Goal: Information Seeking & Learning: Learn about a topic

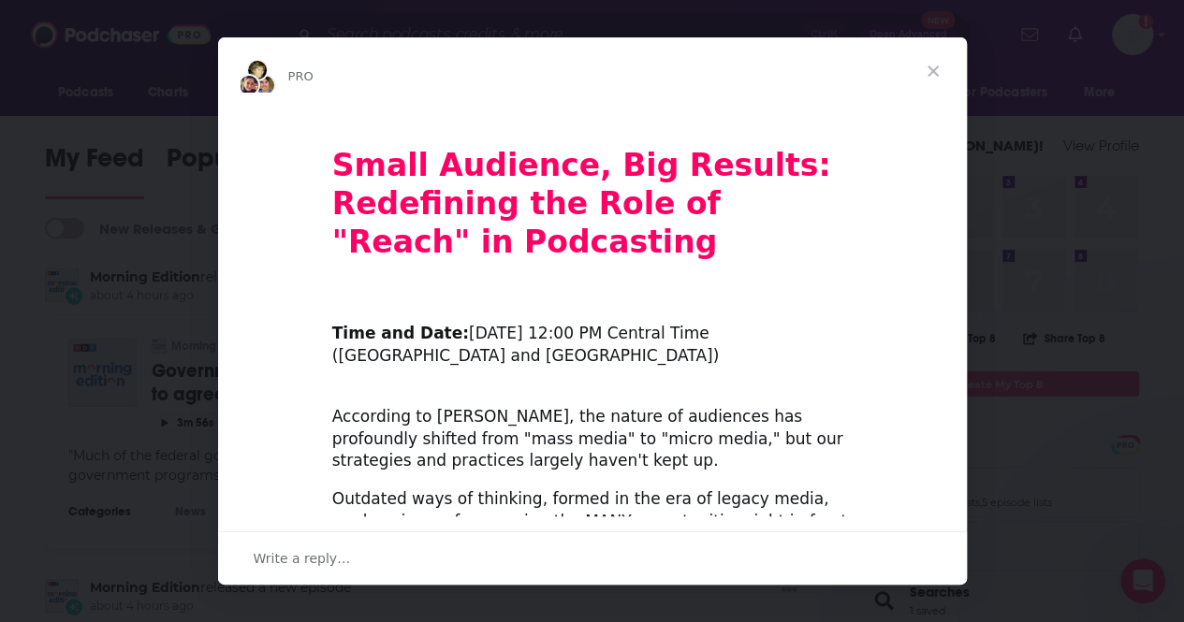
click at [945, 70] on span "Close" at bounding box center [932, 70] width 67 height 67
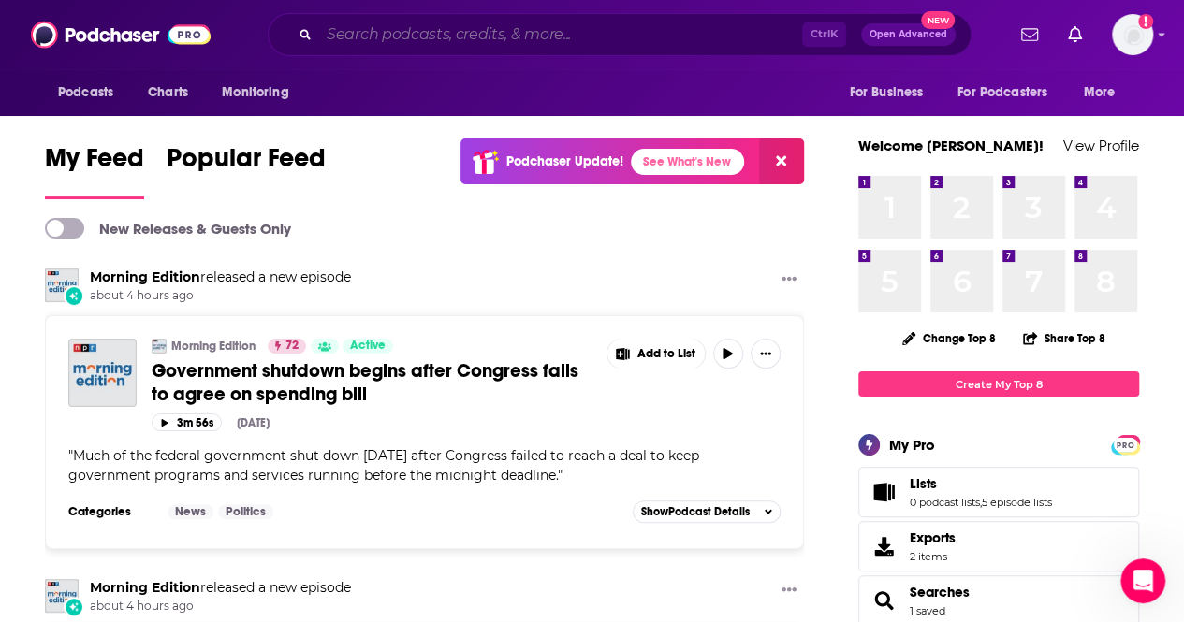
click at [599, 40] on input "Search podcasts, credits, & more..." at bounding box center [560, 35] width 483 height 30
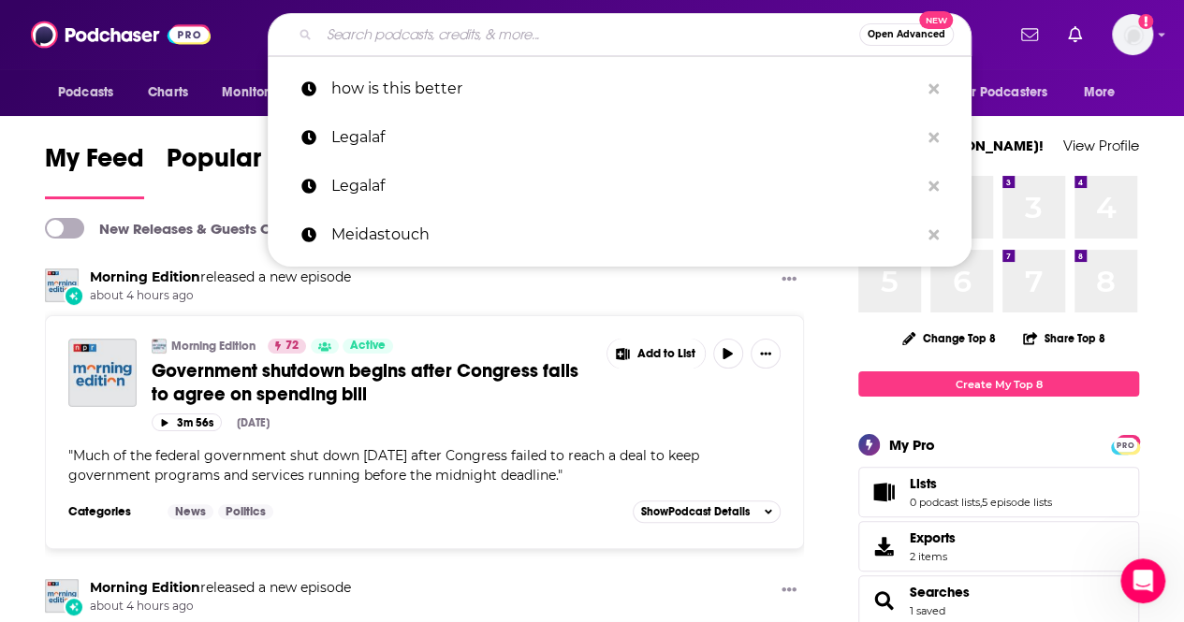
paste input "[PERSON_NAME] podcast"
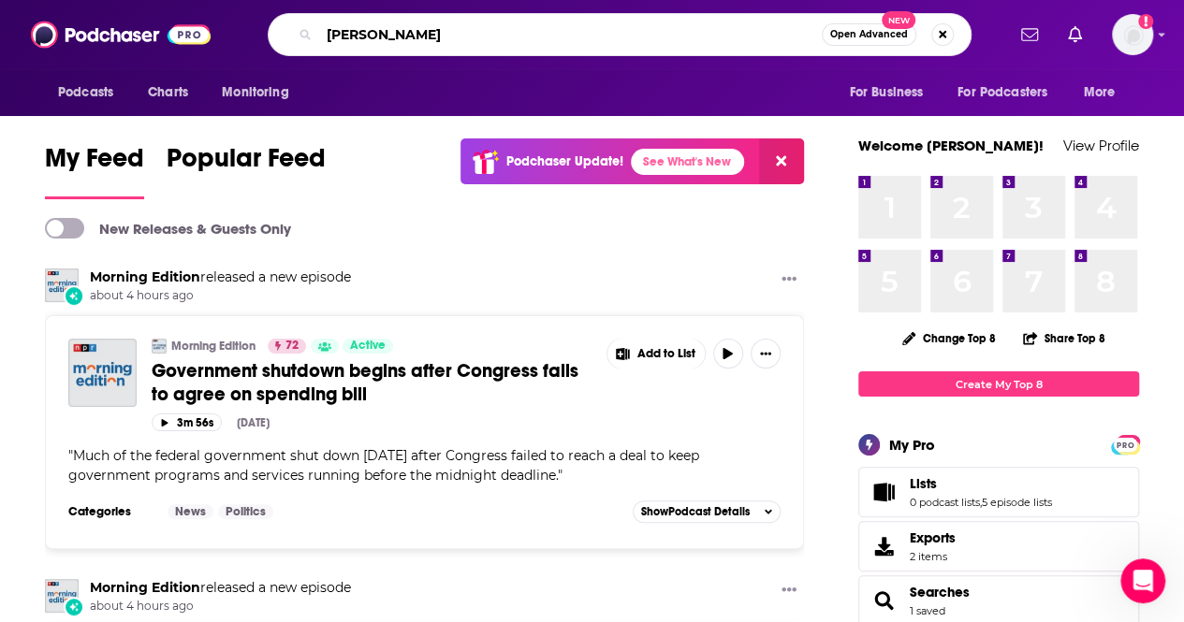
type input "[PERSON_NAME]"
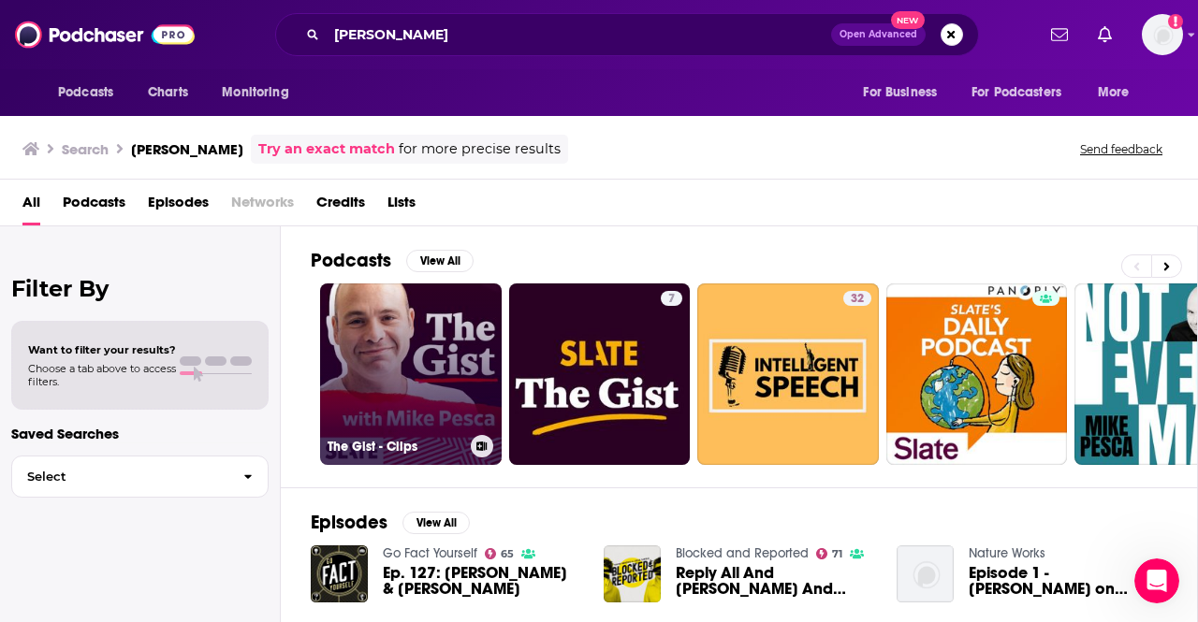
click at [432, 347] on link "The Gist - Clips" at bounding box center [411, 375] width 182 height 182
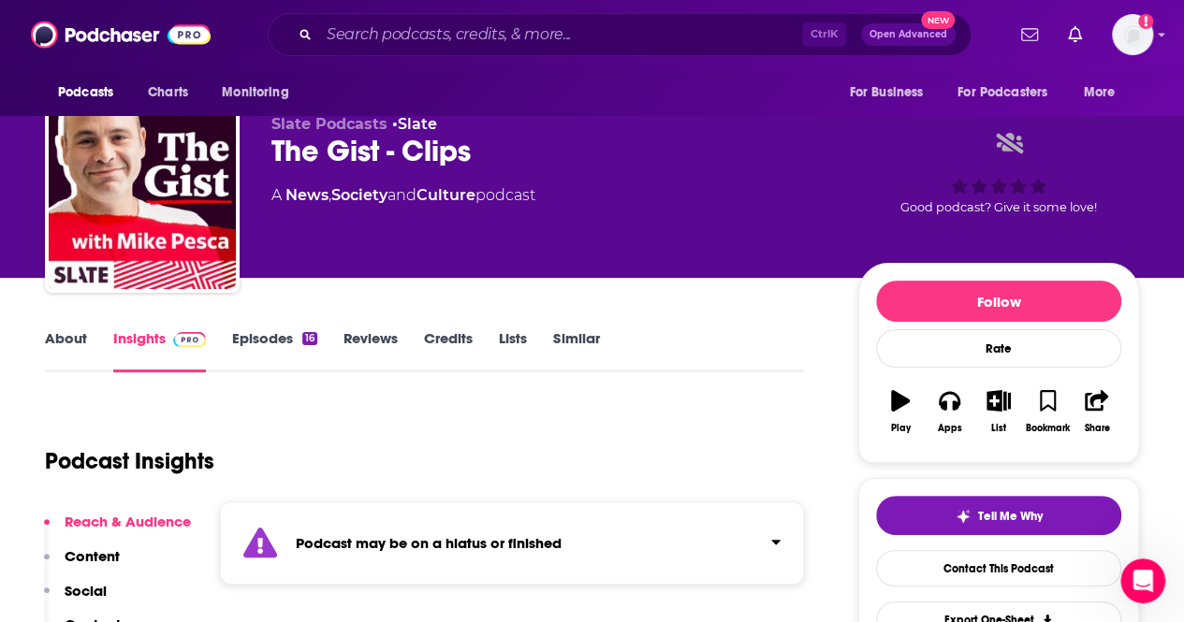
scroll to position [26, 0]
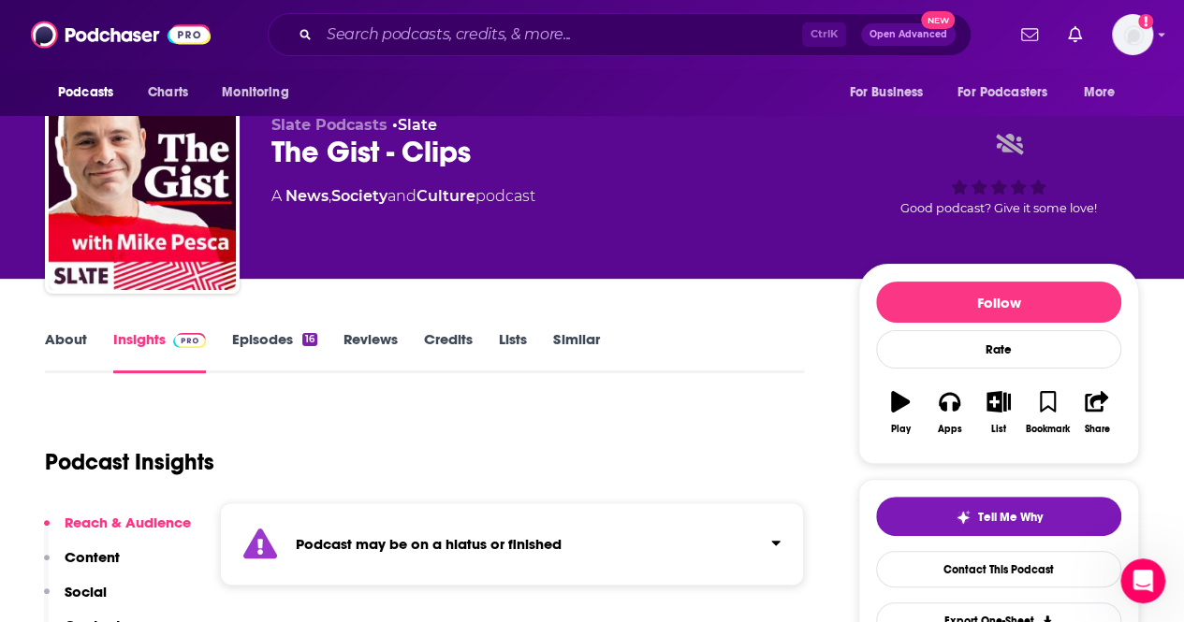
click at [267, 344] on link "Episodes 16" at bounding box center [274, 351] width 85 height 43
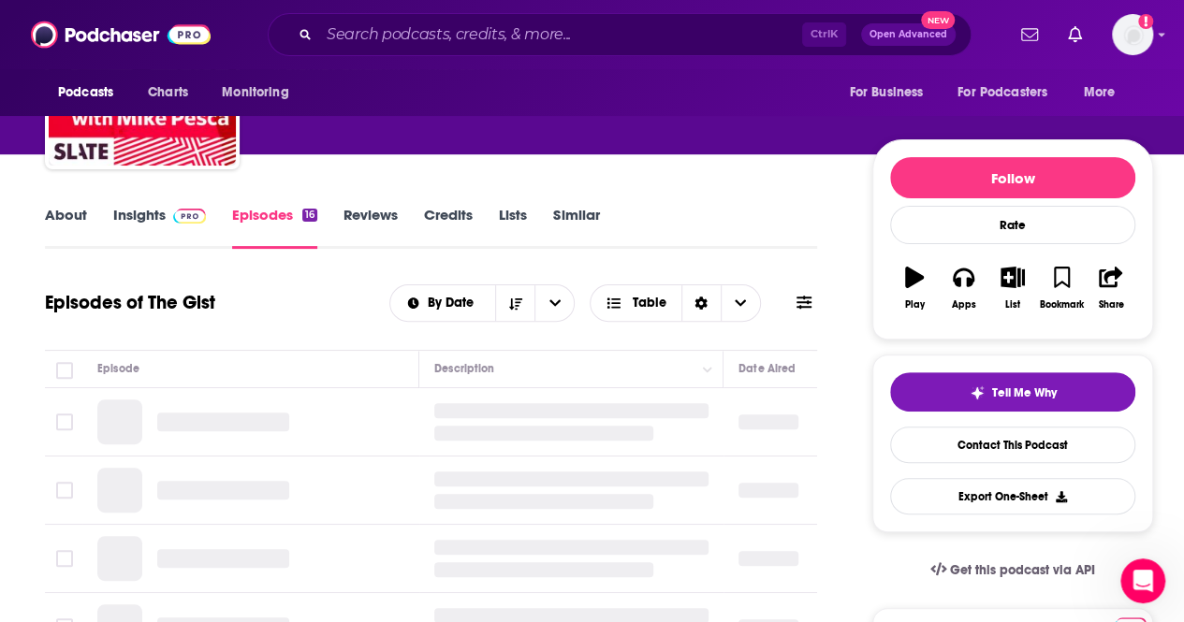
scroll to position [153, 0]
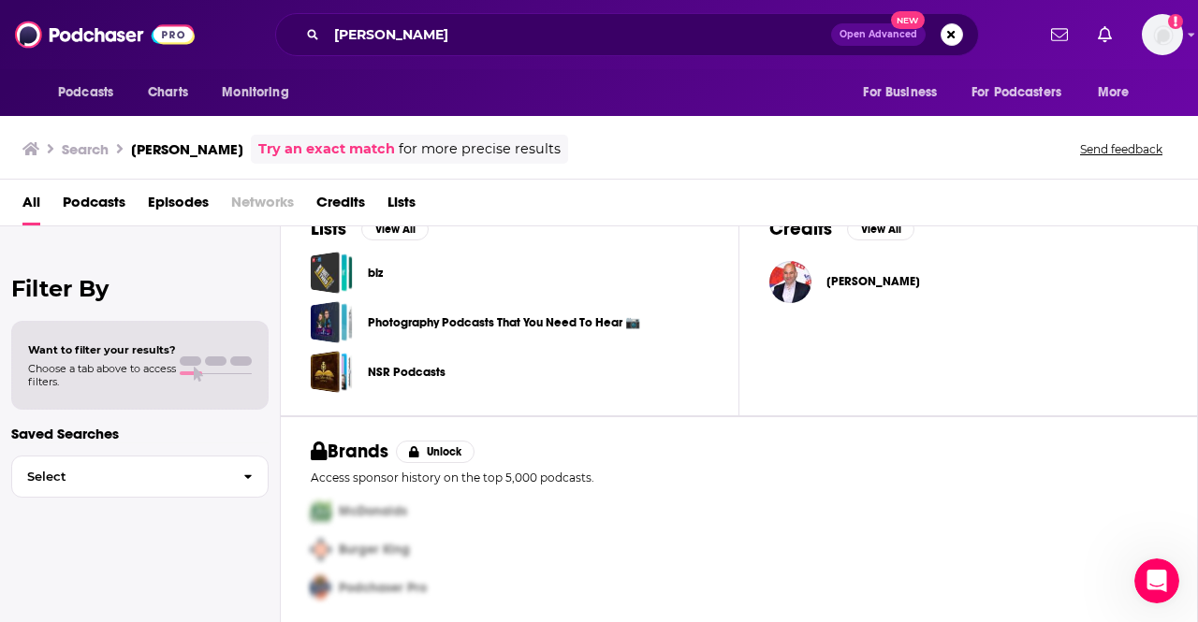
scroll to position [635, 0]
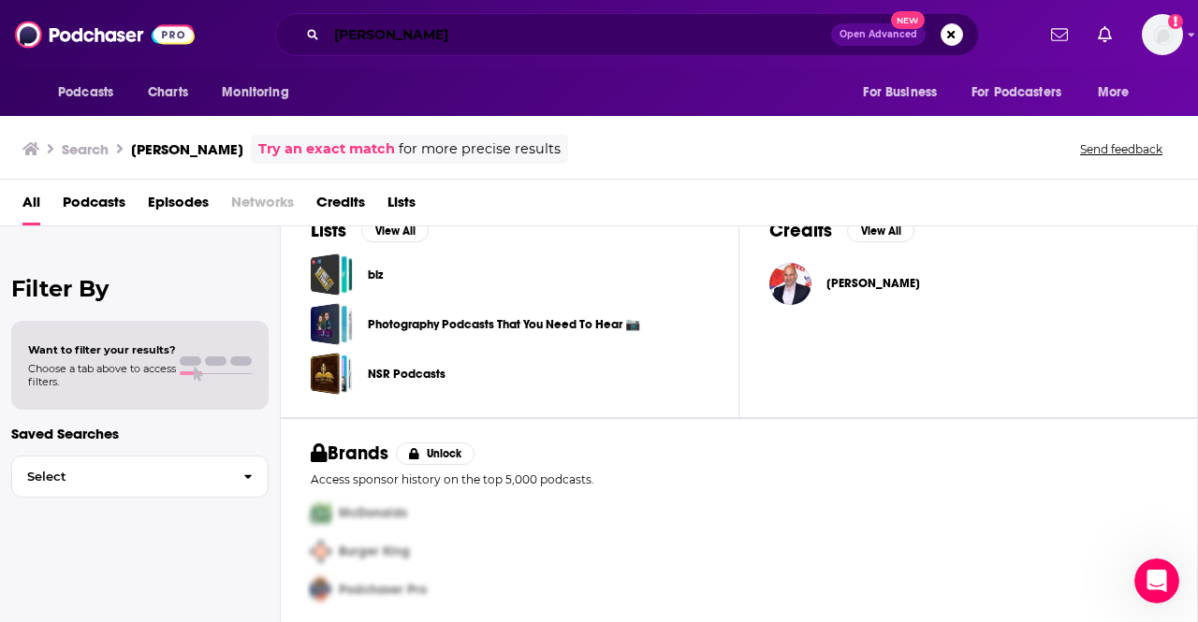
click at [482, 41] on input "[PERSON_NAME]" at bounding box center [579, 35] width 504 height 30
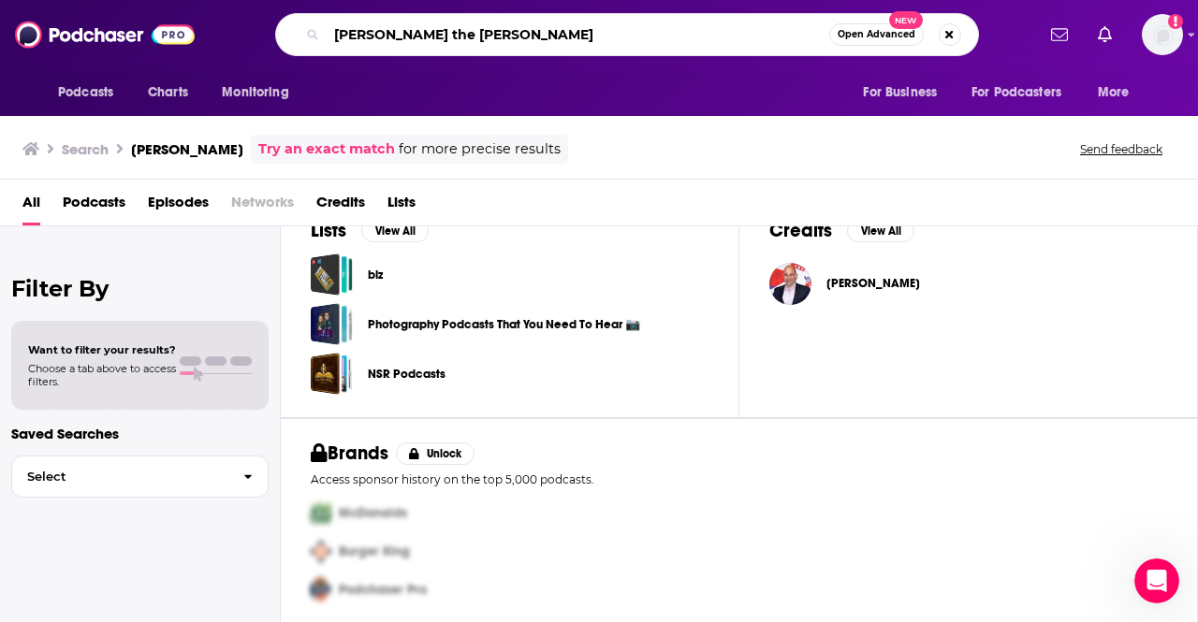
type input "[PERSON_NAME] the [PERSON_NAME]"
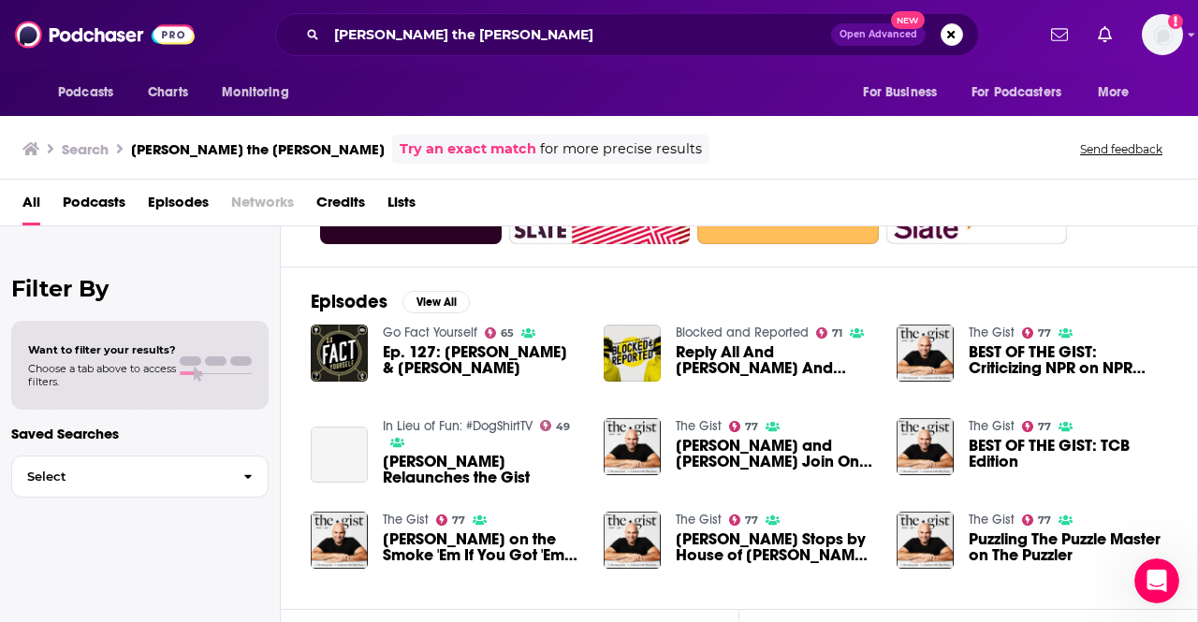
scroll to position [226, 0]
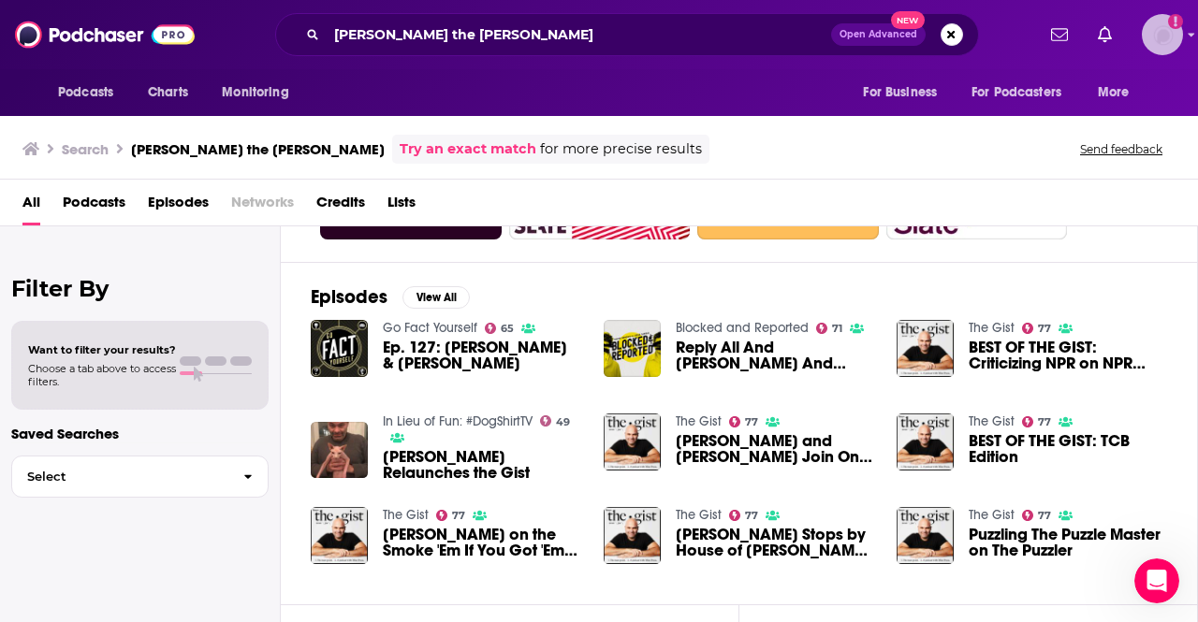
click at [1183, 40] on div "Show profile menu" at bounding box center [1191, 36] width 7 height 22
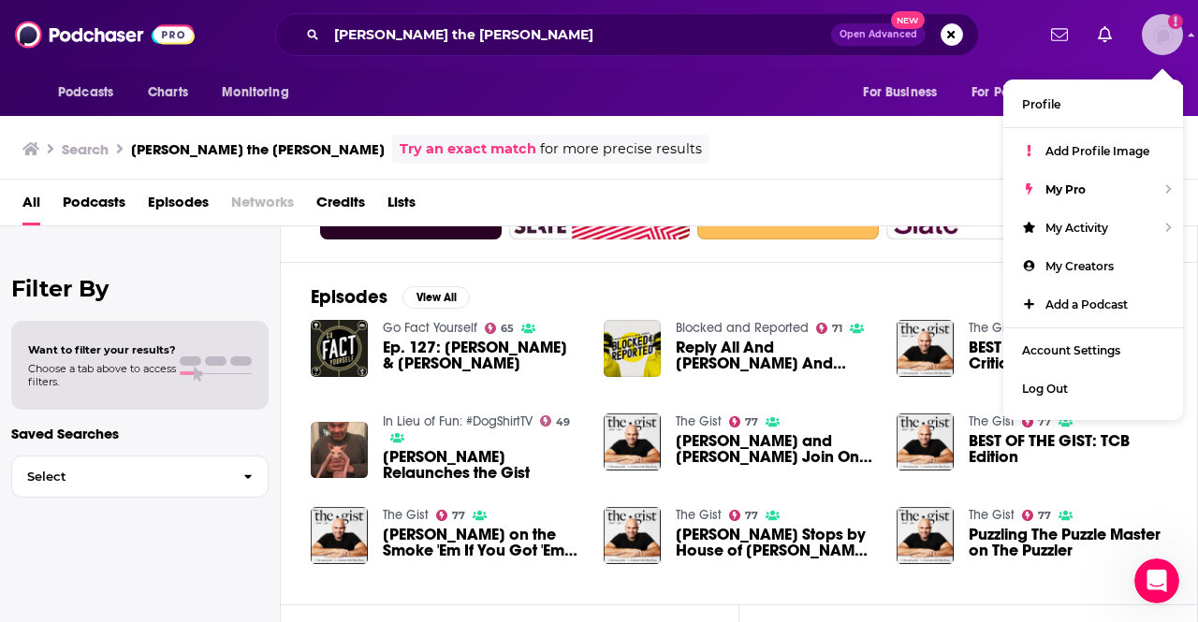
click at [1183, 38] on icon "Show profile menu" at bounding box center [1191, 34] width 7 height 11
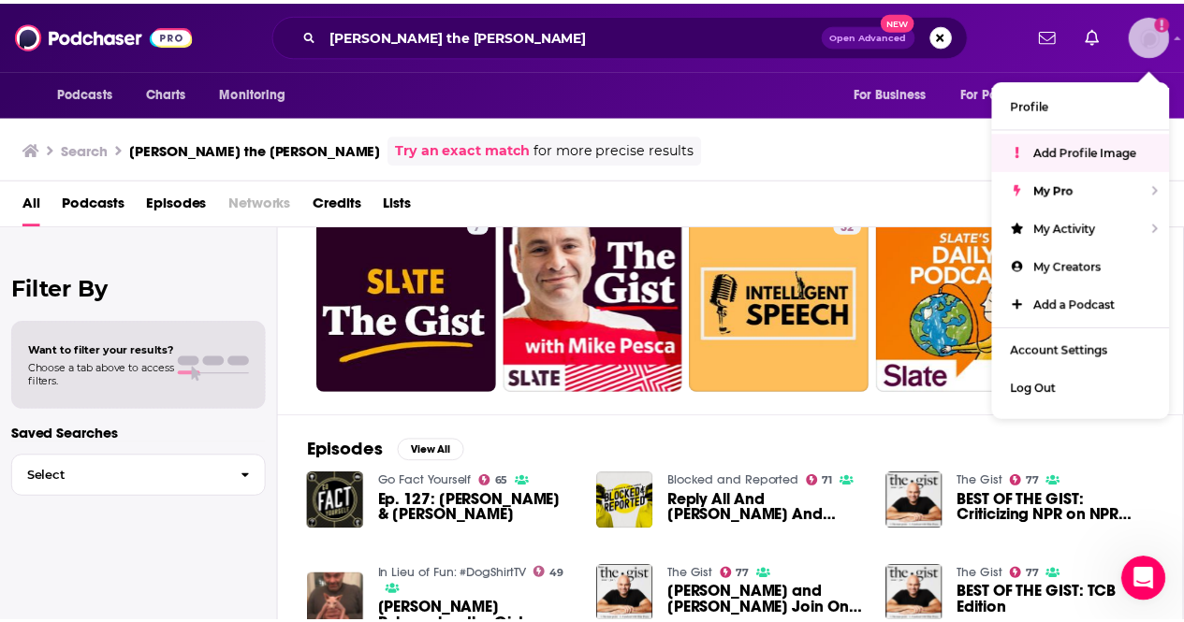
scroll to position [0, 0]
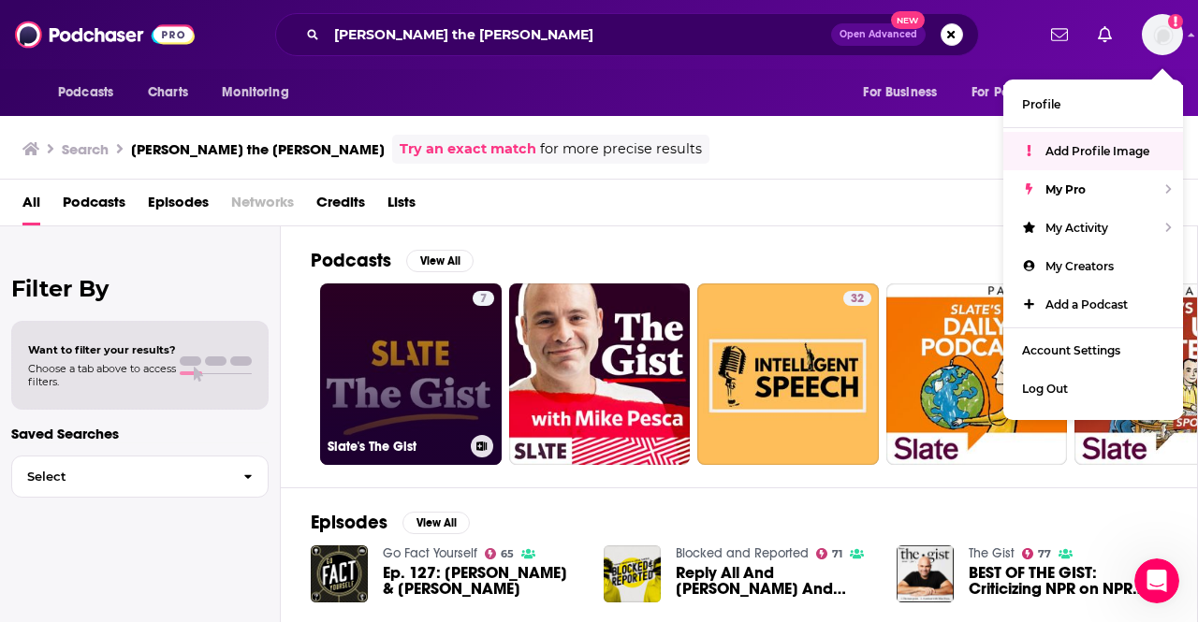
click at [414, 406] on link "7 Slate's The Gist" at bounding box center [411, 375] width 182 height 182
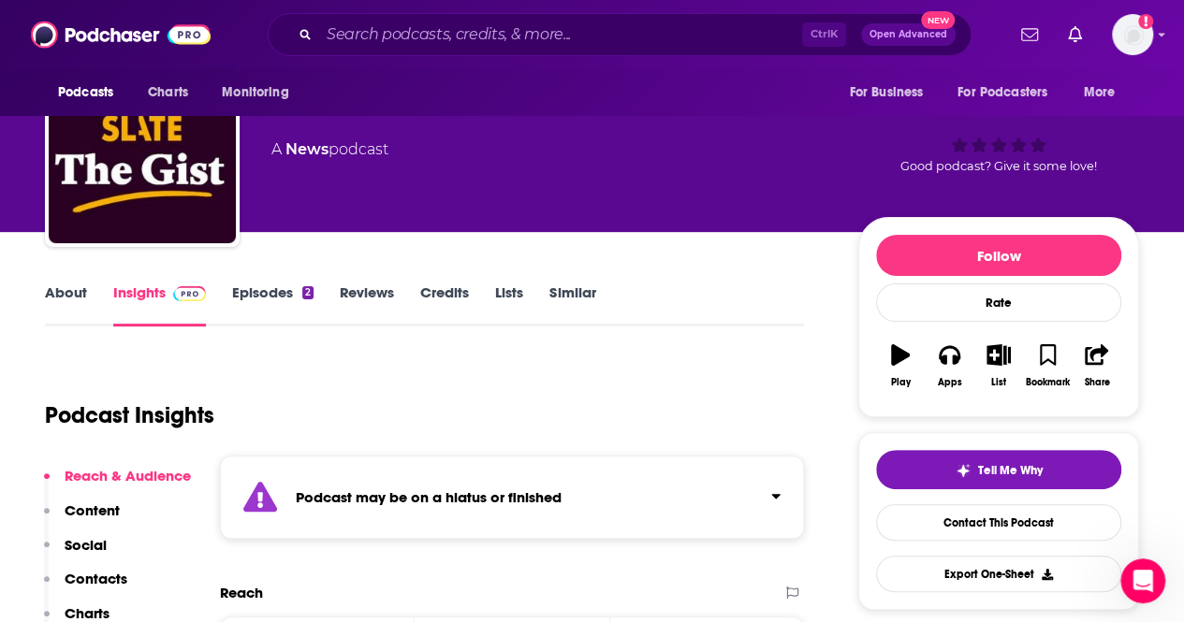
scroll to position [69, 0]
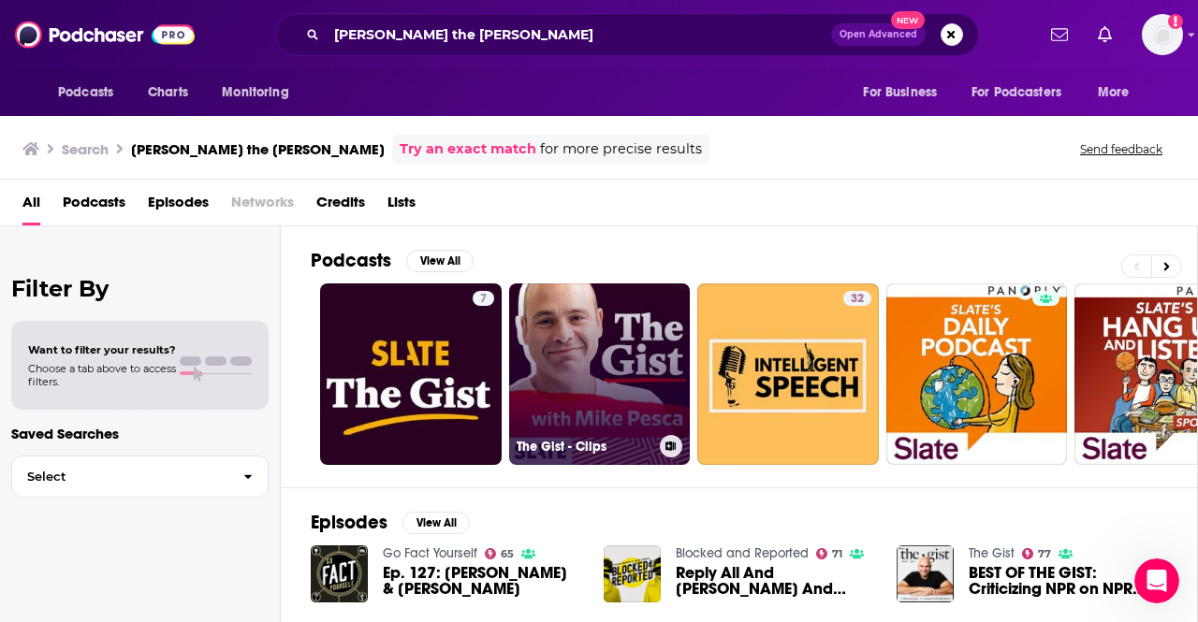
click at [601, 342] on link "The Gist - Clips" at bounding box center [600, 375] width 182 height 182
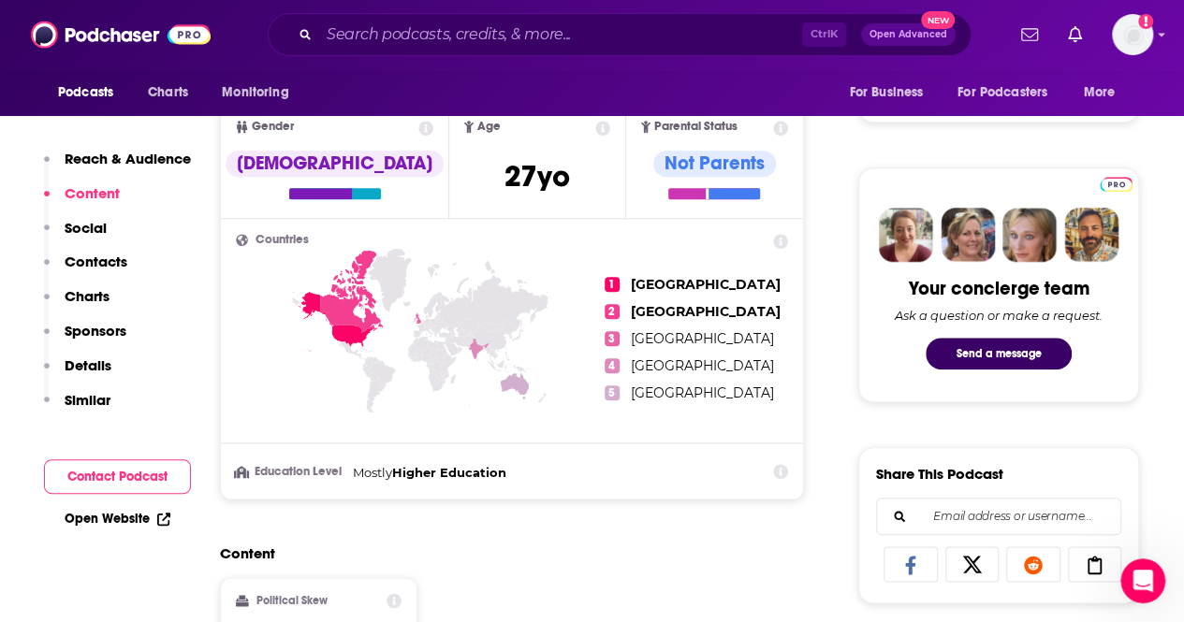
scroll to position [788, 0]
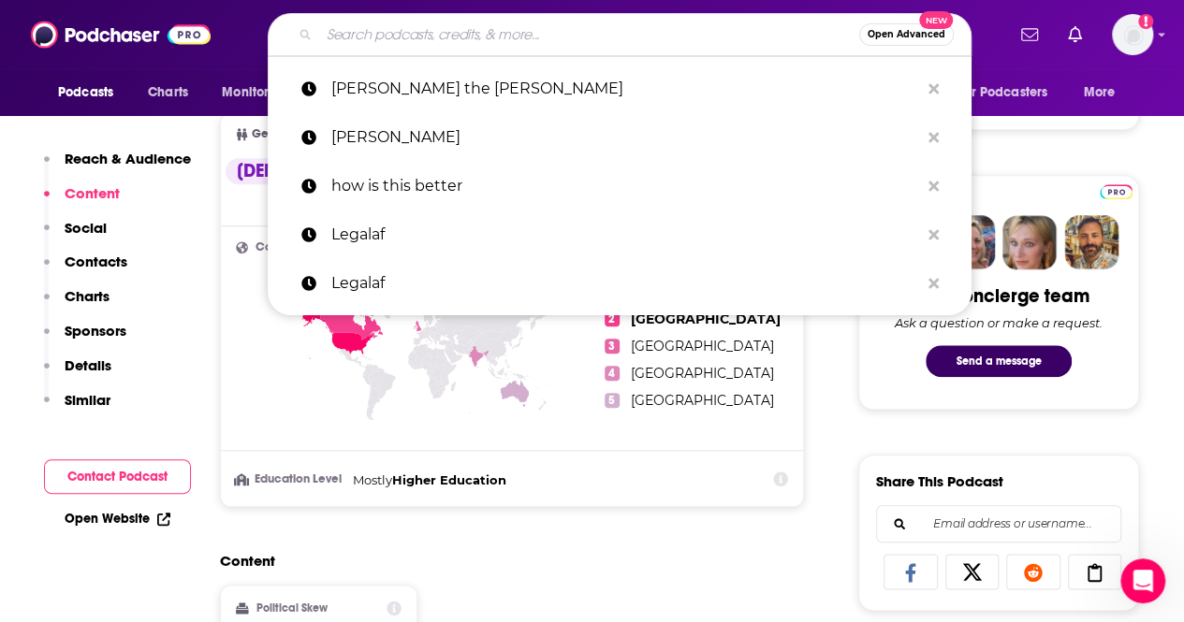
click at [392, 42] on input "Search podcasts, credits, & more..." at bounding box center [589, 35] width 540 height 30
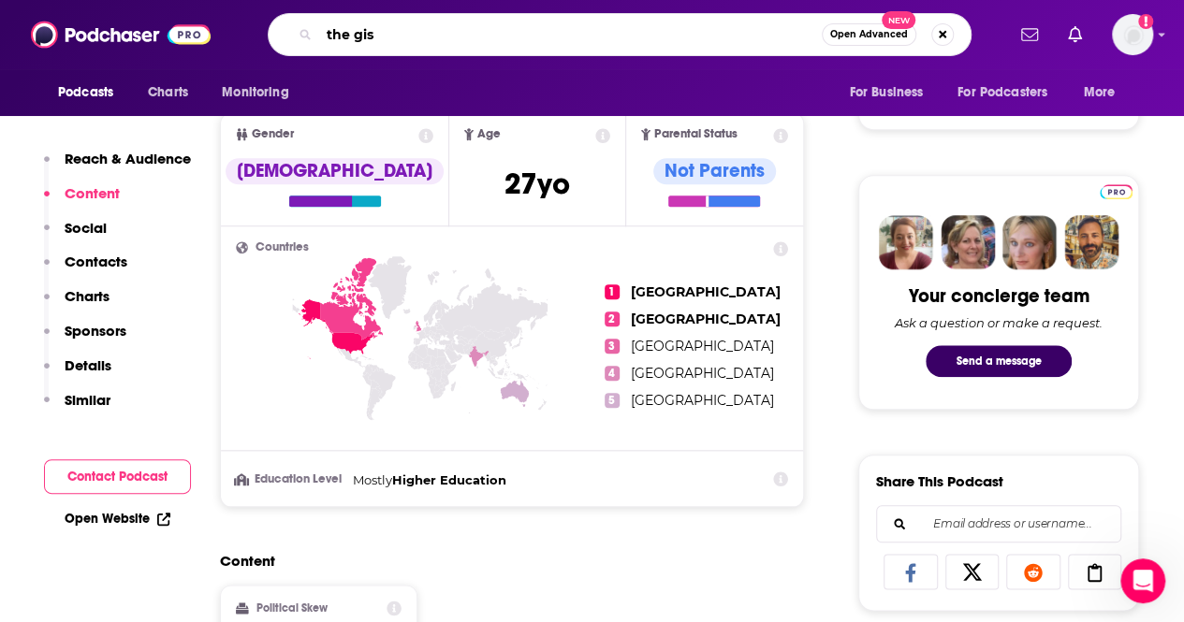
type input "the gist"
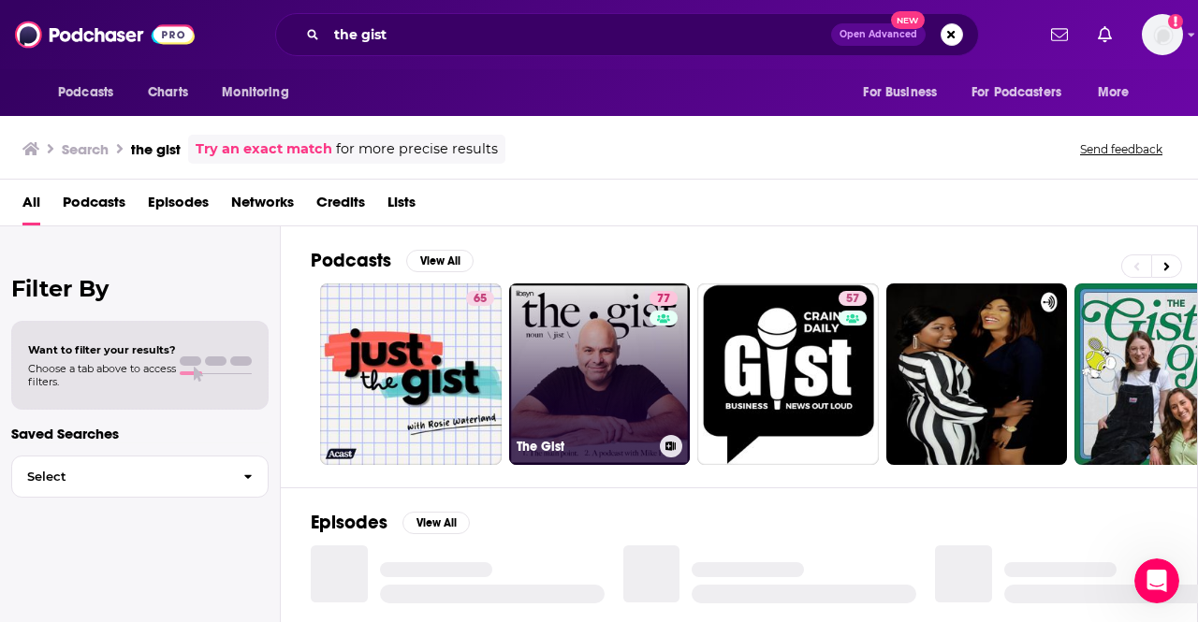
click at [571, 325] on link "77 The Gist" at bounding box center [600, 375] width 182 height 182
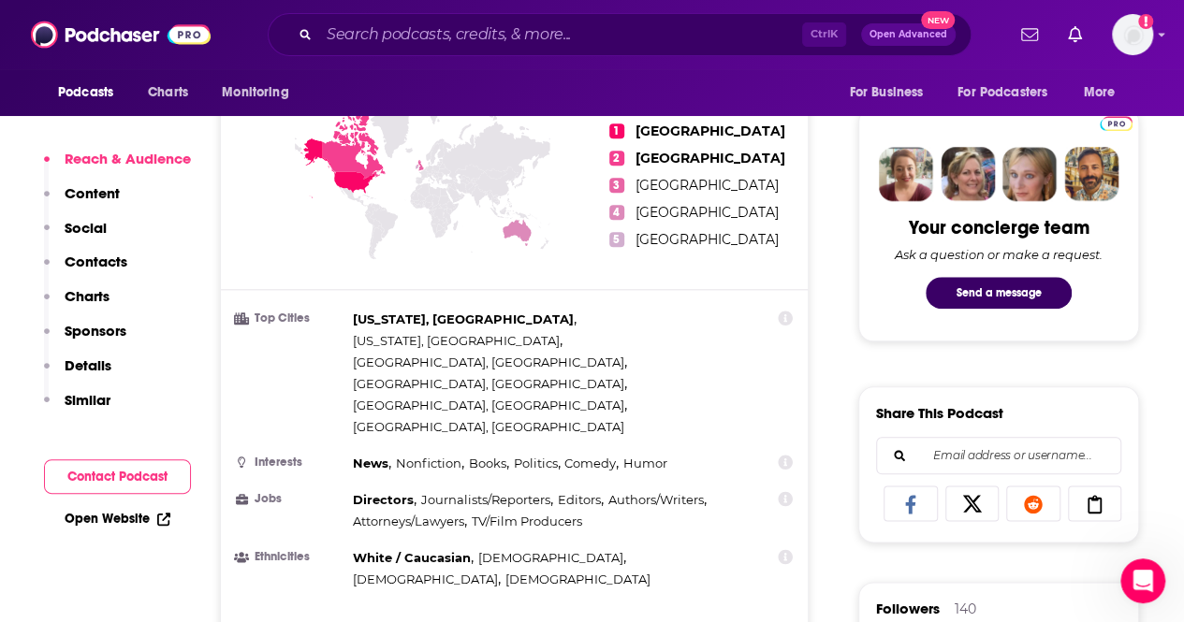
scroll to position [857, 0]
click at [505, 620] on p "Show More" at bounding box center [509, 626] width 56 height 13
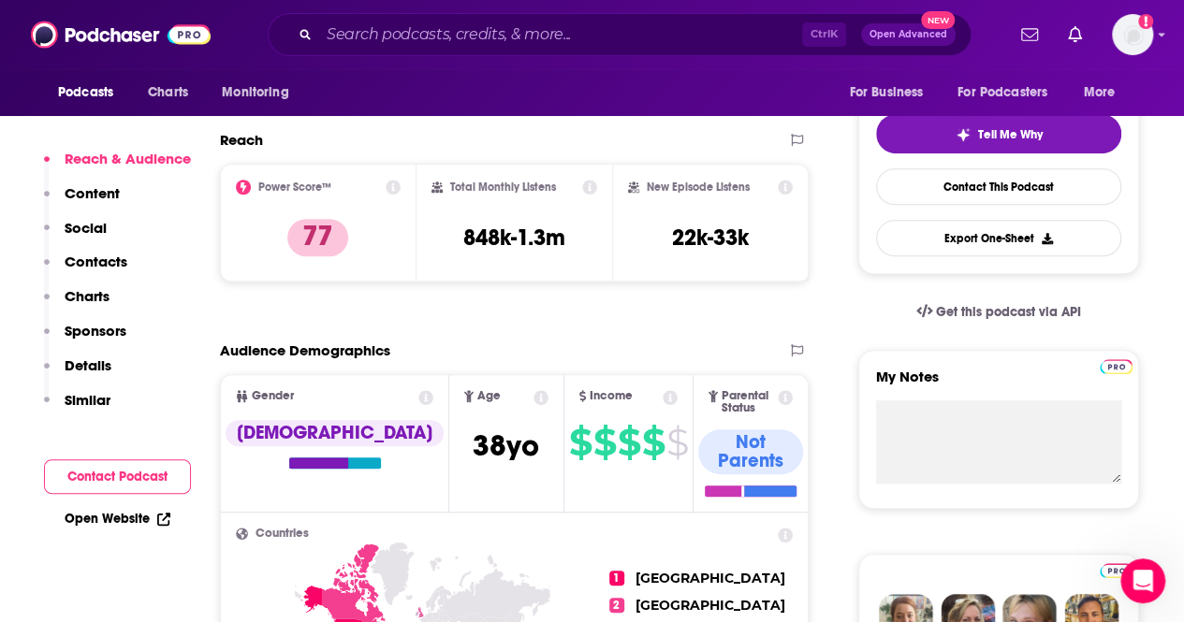
scroll to position [401, 0]
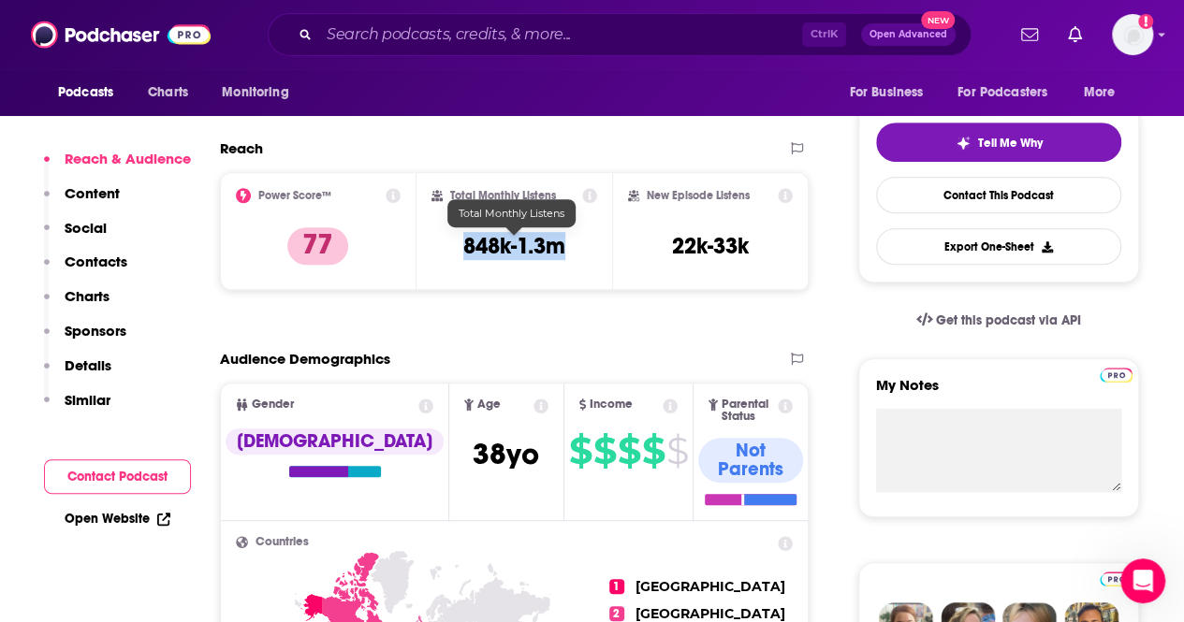
drag, startPoint x: 573, startPoint y: 242, endPoint x: 451, endPoint y: 237, distance: 121.8
click at [451, 237] on div "Total Monthly Listens 848k-1.3m" at bounding box center [514, 231] width 167 height 86
copy h3 "848k-1.3m"
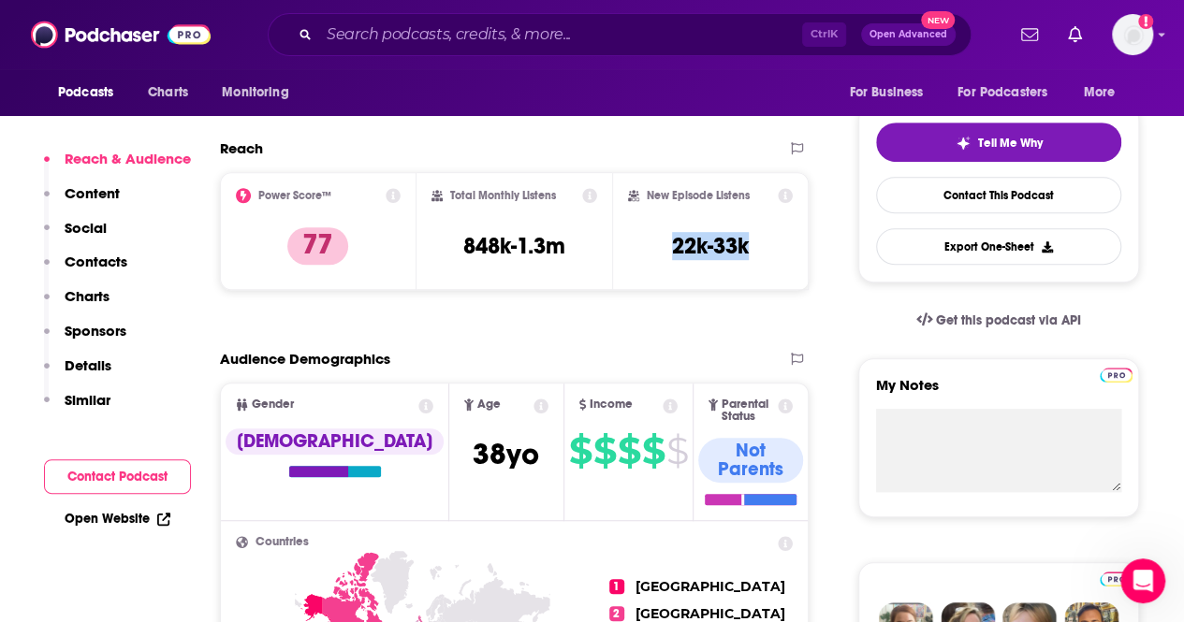
drag, startPoint x: 769, startPoint y: 261, endPoint x: 636, endPoint y: 265, distance: 133.0
click at [636, 265] on div "New Episode Listens 22k-33k" at bounding box center [710, 231] width 165 height 86
copy h3 "22k-33k"
click at [787, 193] on icon at bounding box center [785, 195] width 15 height 15
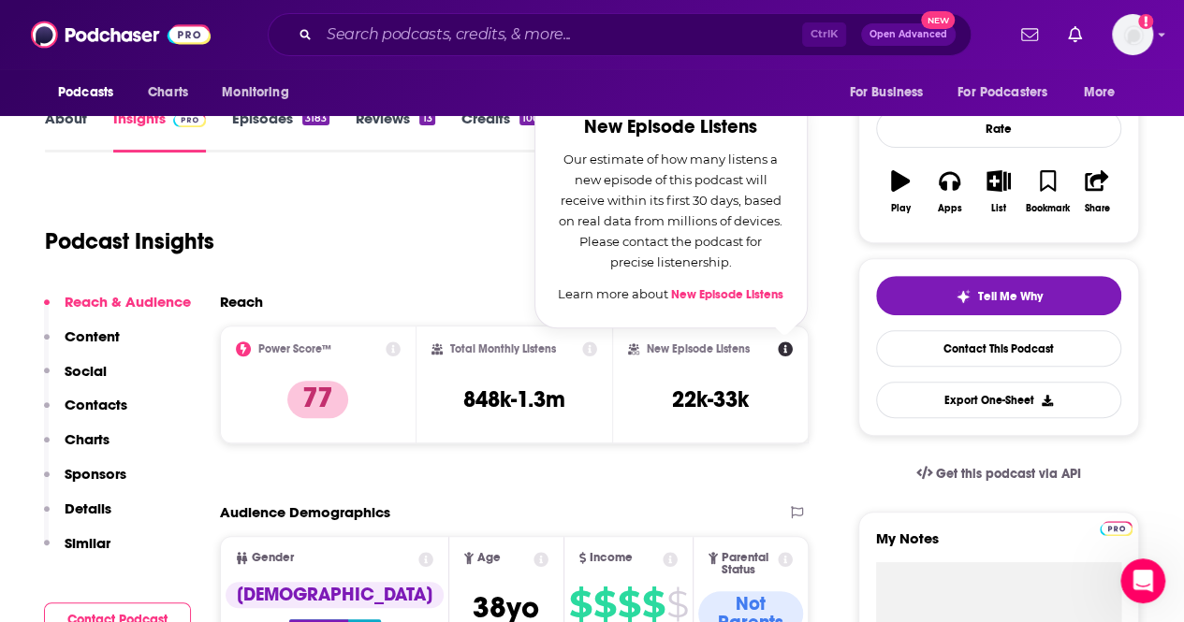
scroll to position [245, 0]
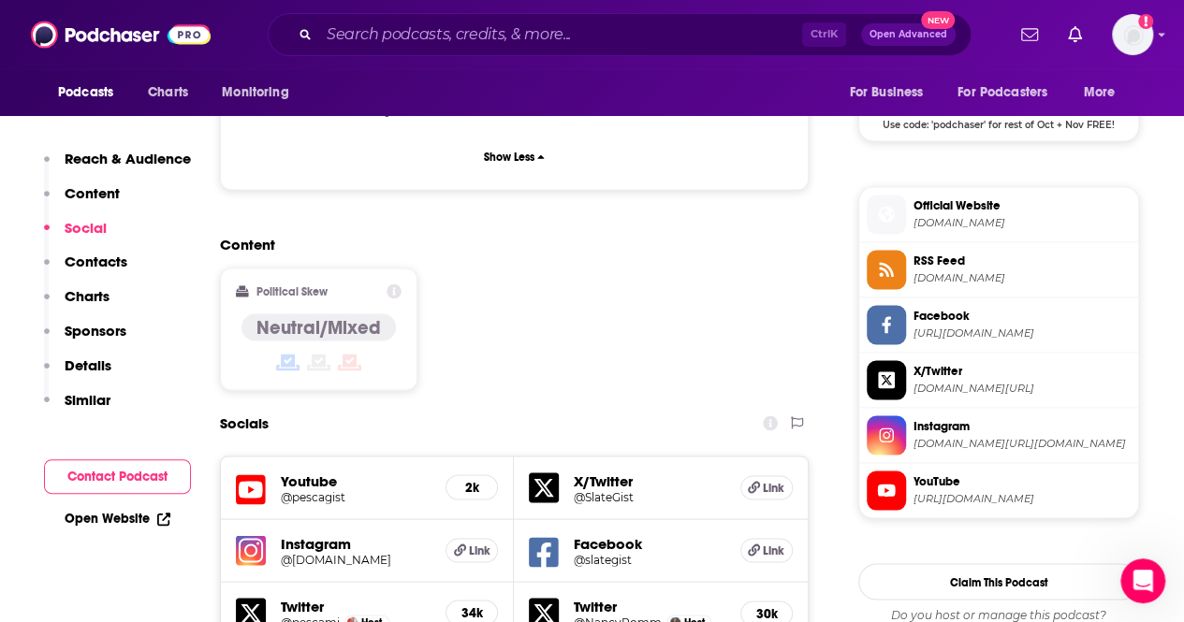
scroll to position [1577, 0]
